Goal: Check status: Check status

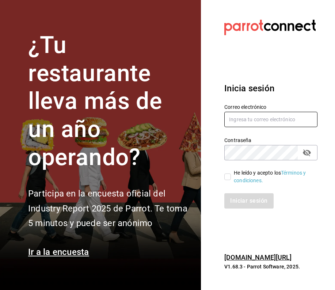
type input "robertagglz@gmail.com"
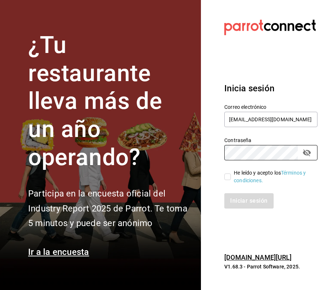
click at [227, 178] on input "He leído y acepto los Términos y condiciones." at bounding box center [227, 177] width 7 height 7
checkbox input "true"
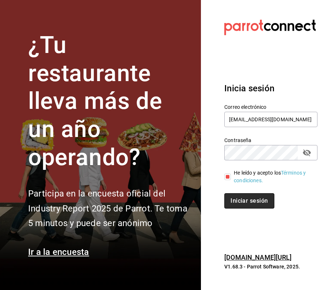
click at [232, 200] on button "Iniciar sesión" at bounding box center [249, 200] width 50 height 15
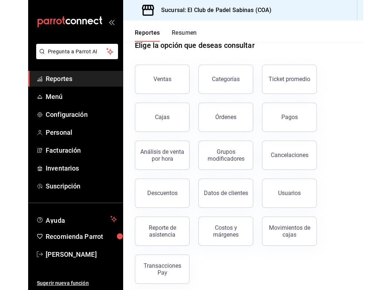
scroll to position [19, 0]
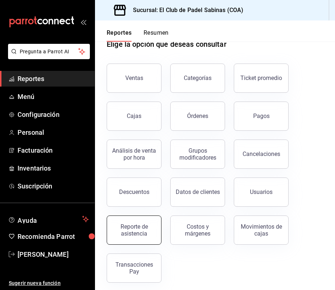
click at [149, 231] on div "Reporte de asistencia" at bounding box center [133, 230] width 45 height 14
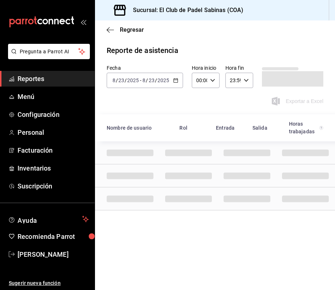
click at [175, 79] on icon "button" at bounding box center [175, 80] width 5 height 5
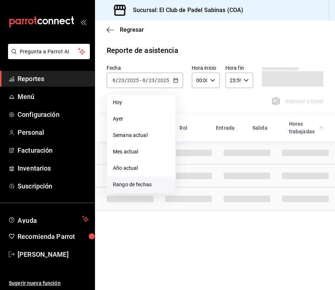
click at [140, 180] on li "Rango de fechas" at bounding box center [141, 185] width 68 height 16
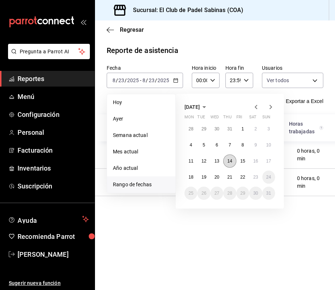
click at [231, 160] on abbr "14" at bounding box center [229, 161] width 5 height 5
click at [216, 176] on abbr "20" at bounding box center [217, 177] width 5 height 5
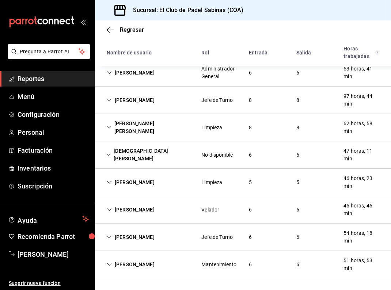
click at [317, 241] on div "[PERSON_NAME] Jefe de Turno 6 6 54 horas, 18 min" at bounding box center [243, 237] width 296 height 27
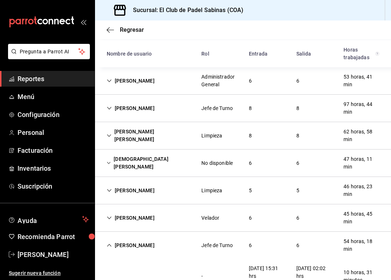
scroll to position [75, 0]
click at [174, 138] on div "[PERSON_NAME] [PERSON_NAME] Limpieza 8 8 62 horas, 58 min" at bounding box center [243, 135] width 296 height 27
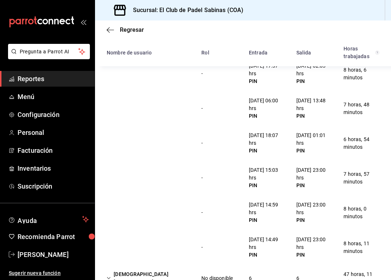
scroll to position [477, 0]
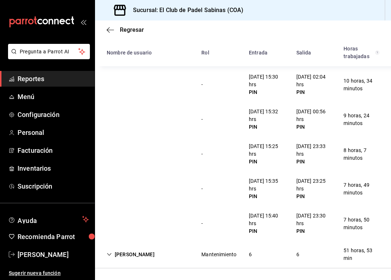
click at [177, 249] on div "[PERSON_NAME] Mantenimiento 6 6 51 horas, 53 min" at bounding box center [243, 254] width 296 height 27
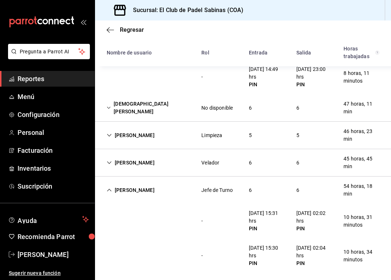
scroll to position [406, 0]
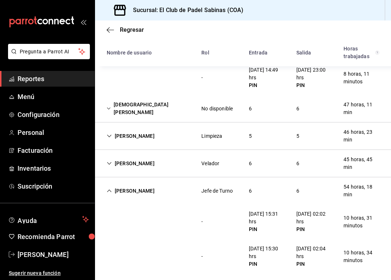
click at [189, 136] on div "[PERSON_NAME] Limpieza 5 5 46 horas, 23 min" at bounding box center [243, 135] width 296 height 27
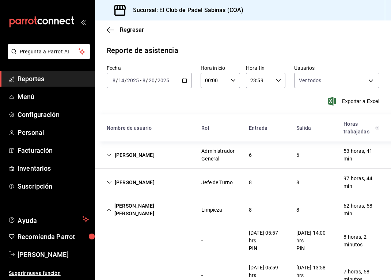
scroll to position [0, 0]
click at [193, 160] on div "[PERSON_NAME] Administrador General 6 6 53 horas, 41 min" at bounding box center [243, 154] width 296 height 27
